Goal: Information Seeking & Learning: Learn about a topic

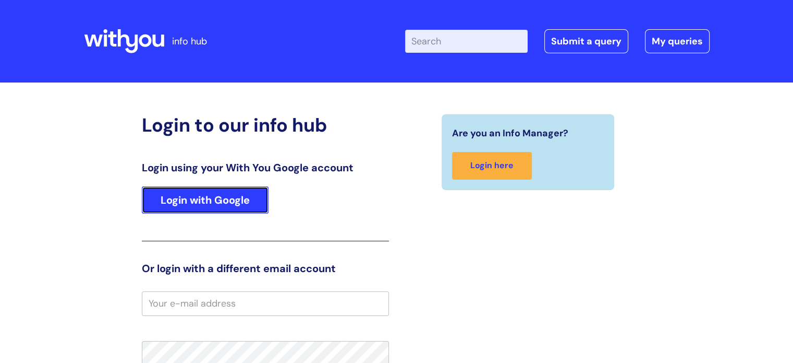
click at [252, 202] on link "Login with Google" at bounding box center [205, 199] width 127 height 27
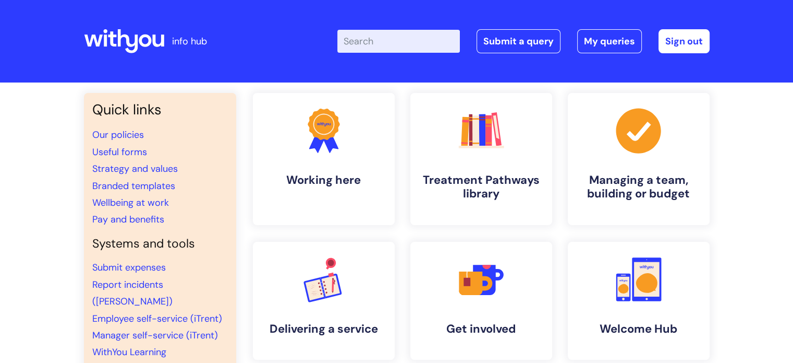
click at [383, 43] on input "Enter your search term here..." at bounding box center [398, 41] width 123 height 23
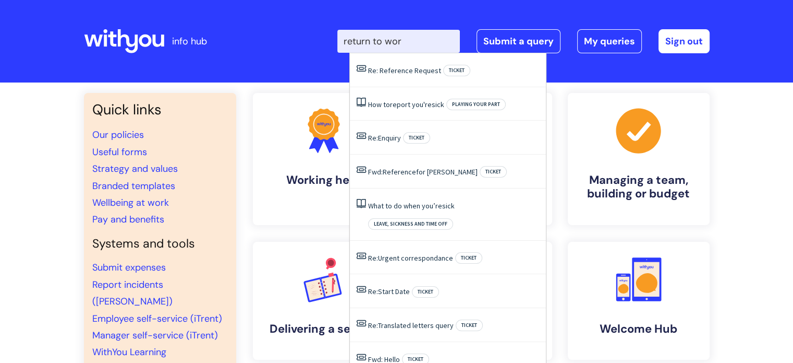
type input "return to work"
